Goal: Find specific page/section: Find specific page/section

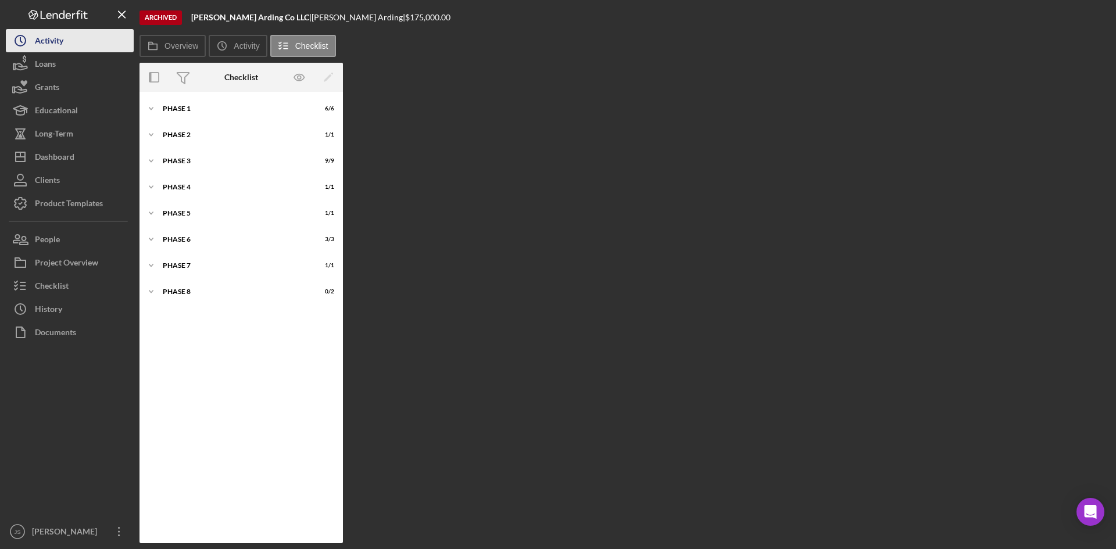
click at [88, 45] on button "Icon/History Activity" at bounding box center [70, 40] width 128 height 23
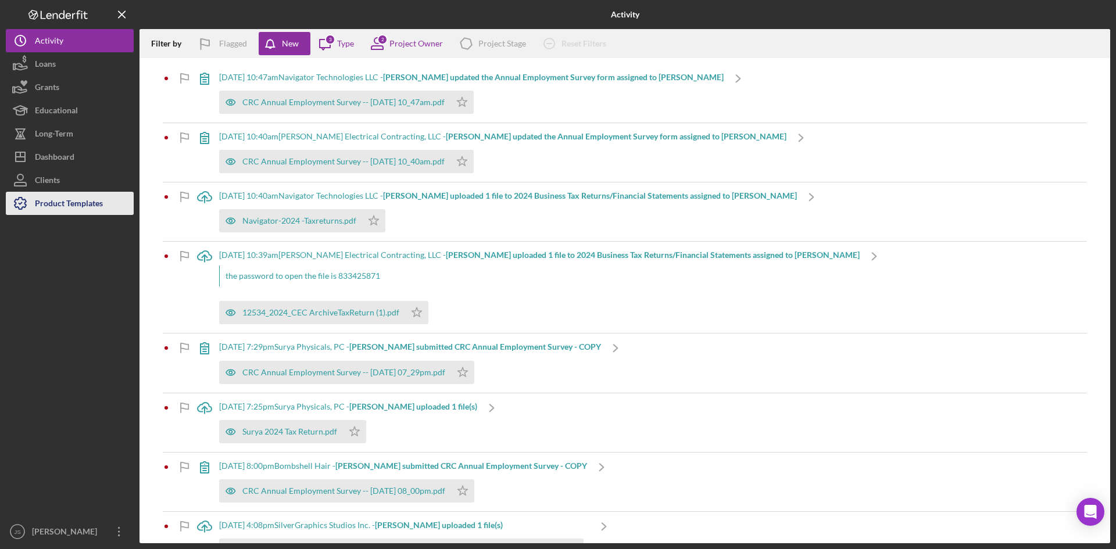
click at [68, 195] on div "Product Templates" at bounding box center [69, 205] width 68 height 26
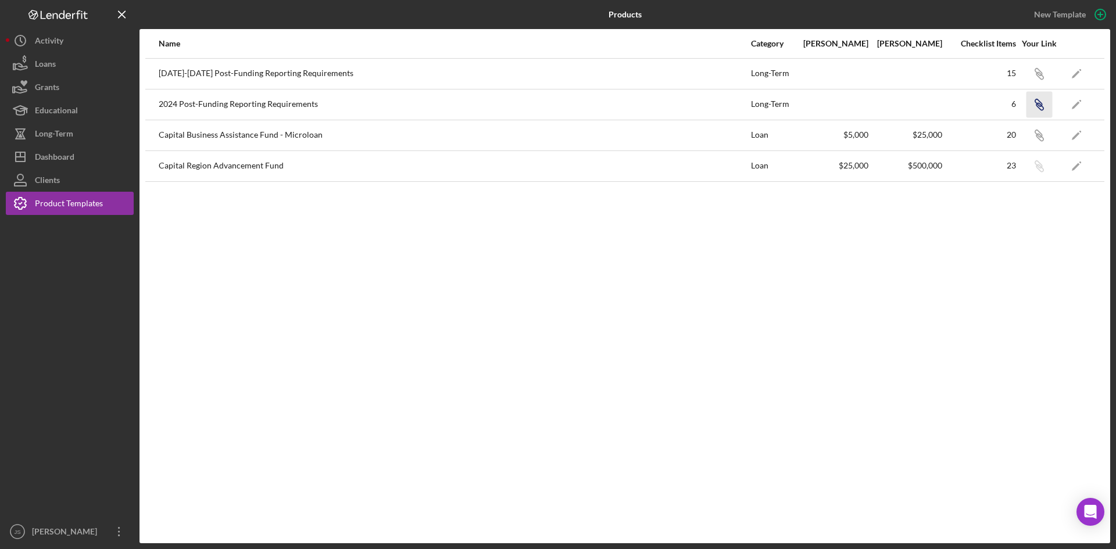
click at [1040, 103] on icon "Icon/Link" at bounding box center [1039, 104] width 26 height 26
